Goal: Task Accomplishment & Management: Manage account settings

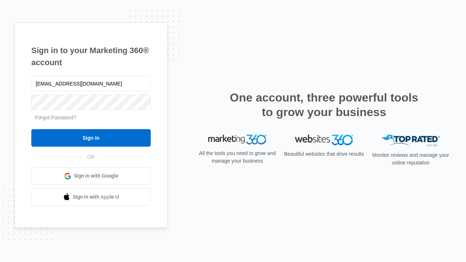
type input "[EMAIL_ADDRESS][DOMAIN_NAME]"
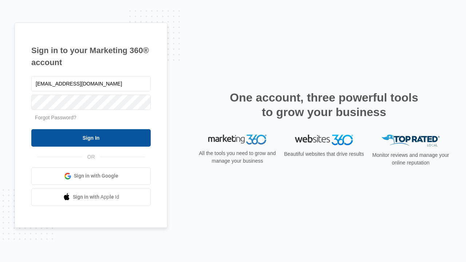
click at [91, 138] on input "Sign In" at bounding box center [90, 137] width 119 height 17
